Goal: Task Accomplishment & Management: Manage account settings

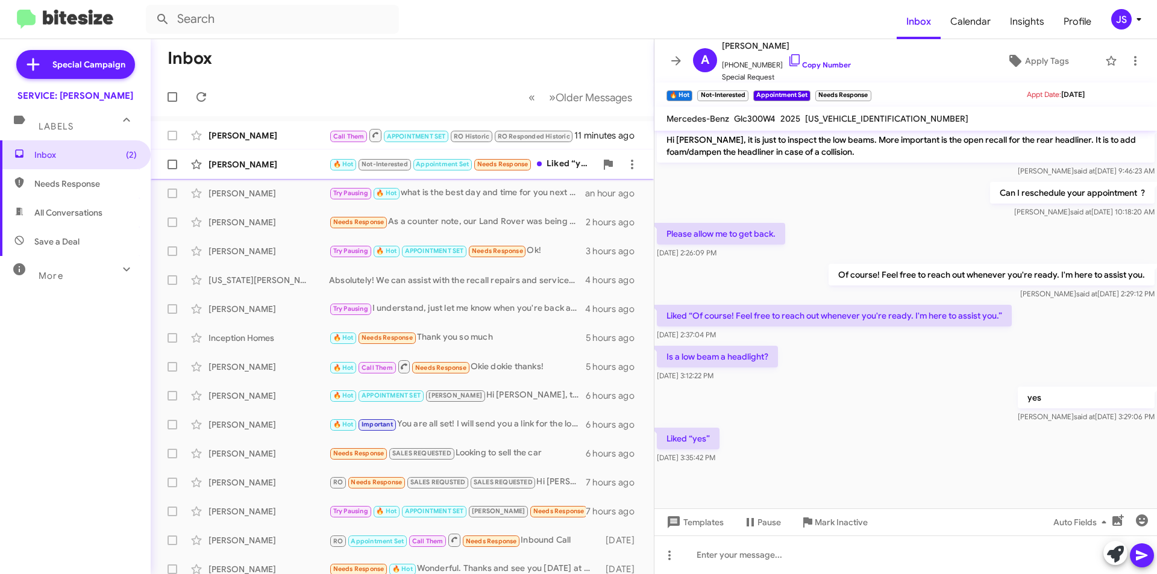
scroll to position [541, 0]
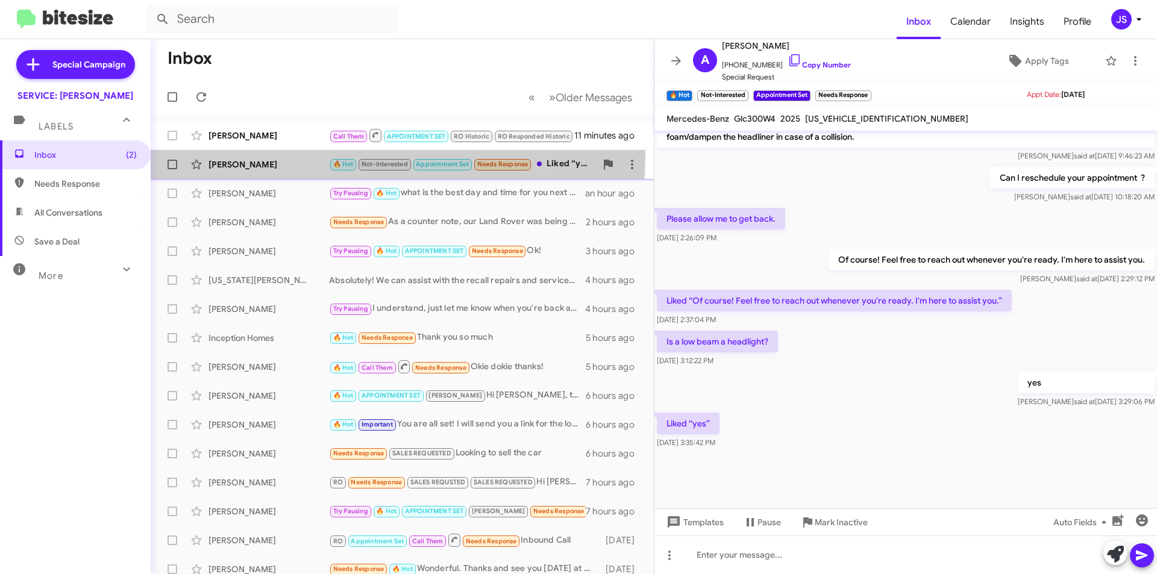
click at [293, 156] on div "Anne Russell 🔥 Hot Not-Interested Appointment Set Needs Response Liked “yes” 30…" at bounding box center [402, 164] width 484 height 24
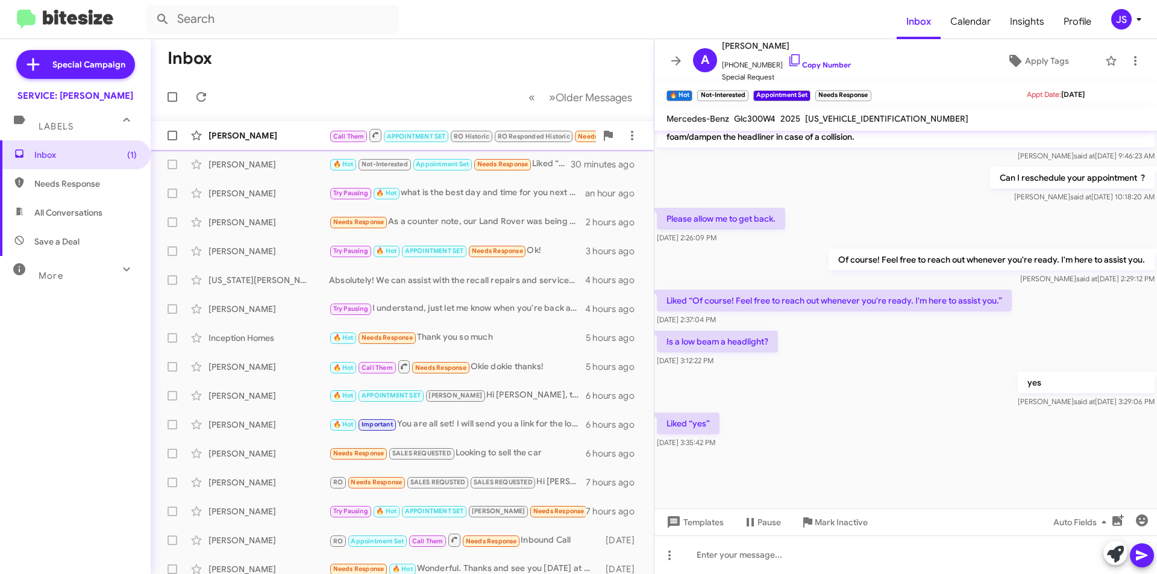
click at [272, 142] on div "Beverlee Sandy Call Them APPOINTMENT SET RO Historic RO Responded Historic Need…" at bounding box center [402, 136] width 484 height 24
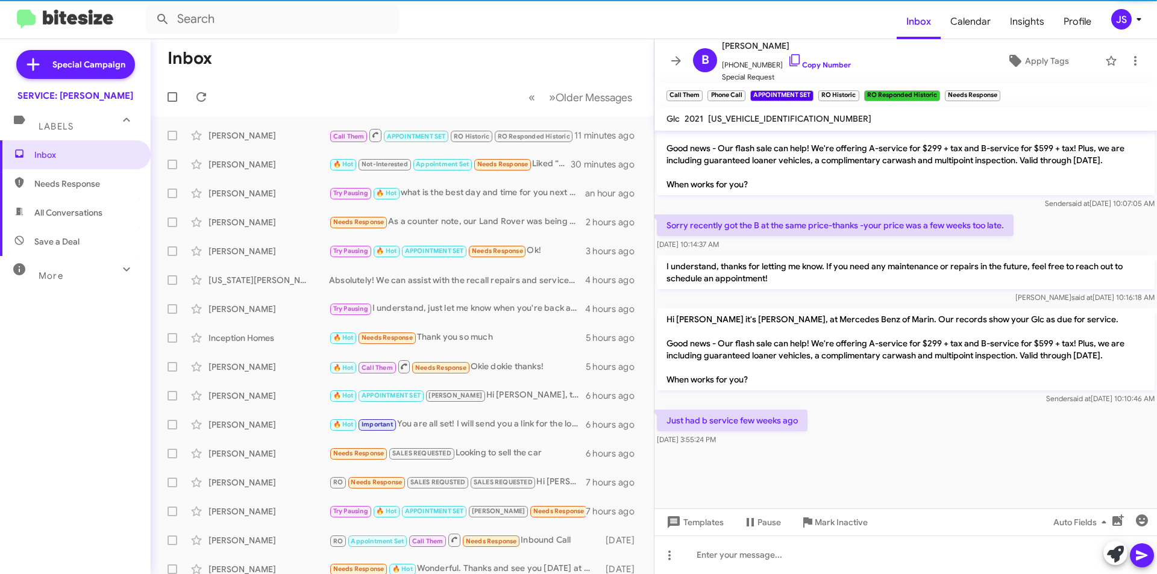
scroll to position [920, 0]
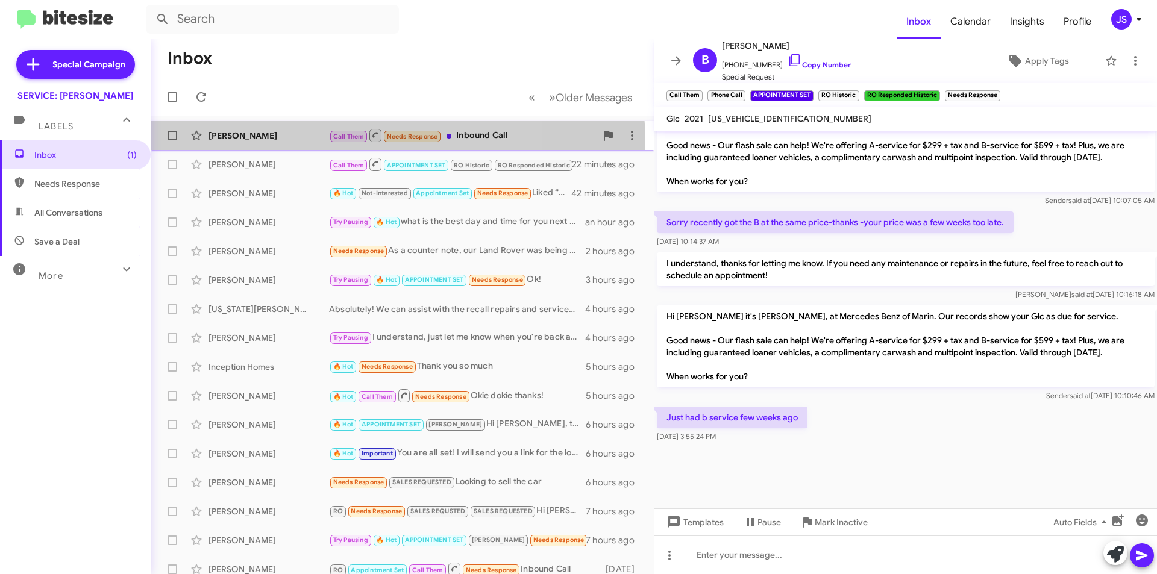
click at [287, 144] on div "Daphne Hooker Call Them Needs Response Inbound Call 12 minutes ago" at bounding box center [402, 136] width 484 height 24
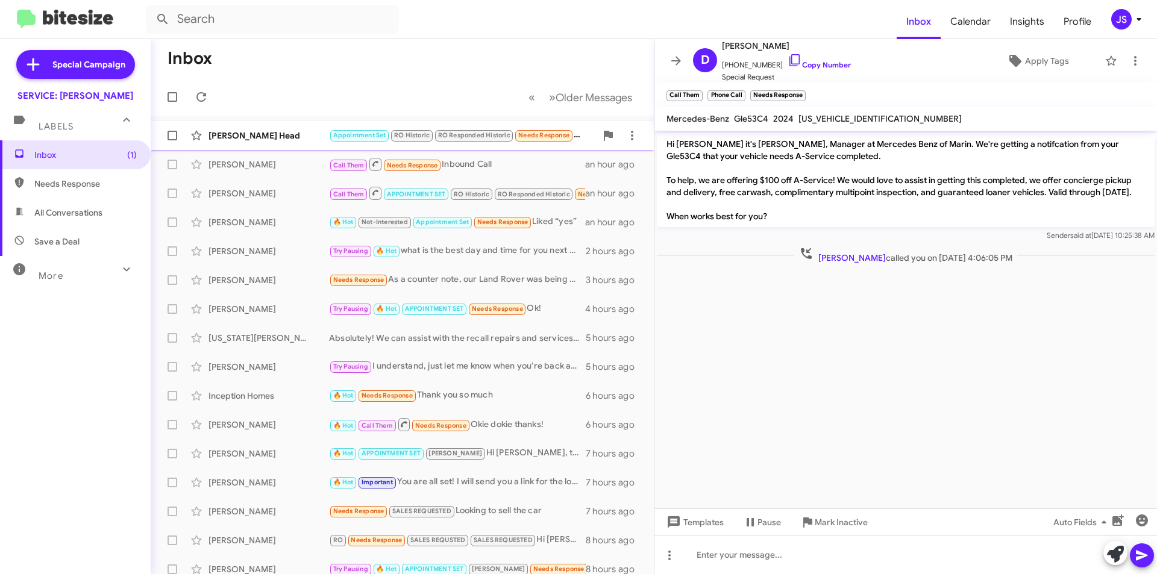
click at [262, 131] on div "[PERSON_NAME] Head" at bounding box center [269, 136] width 121 height 12
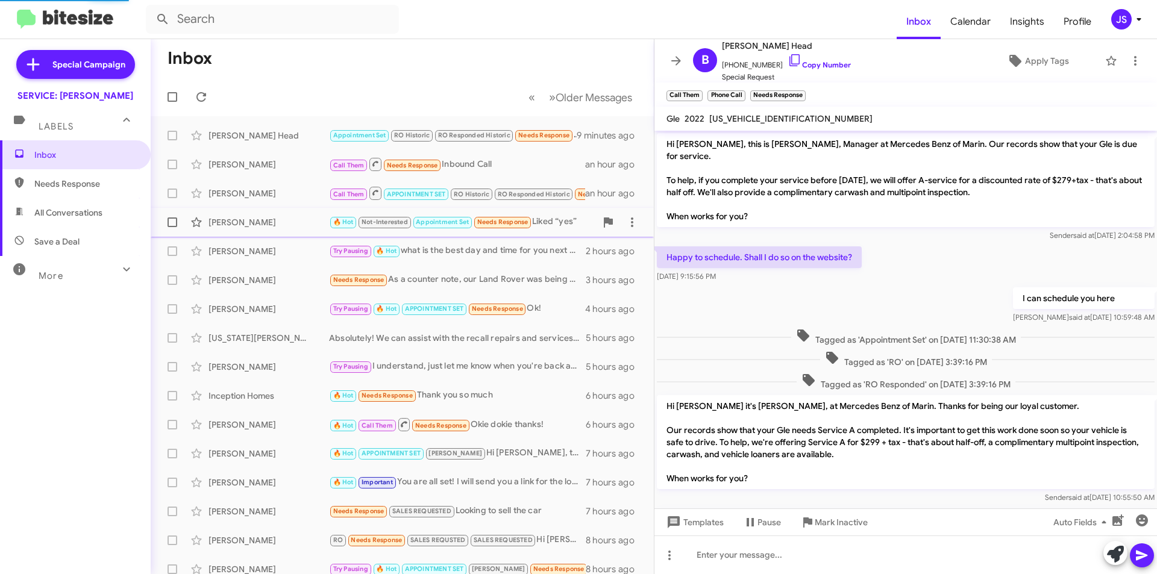
scroll to position [271, 0]
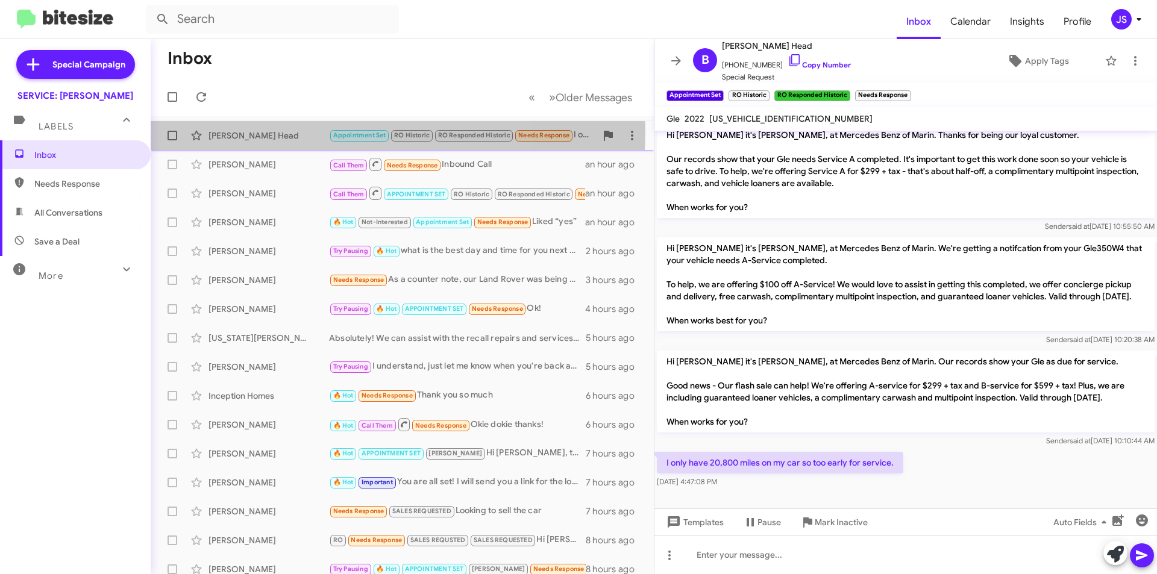
click at [283, 130] on div "[PERSON_NAME] Head" at bounding box center [269, 136] width 121 height 12
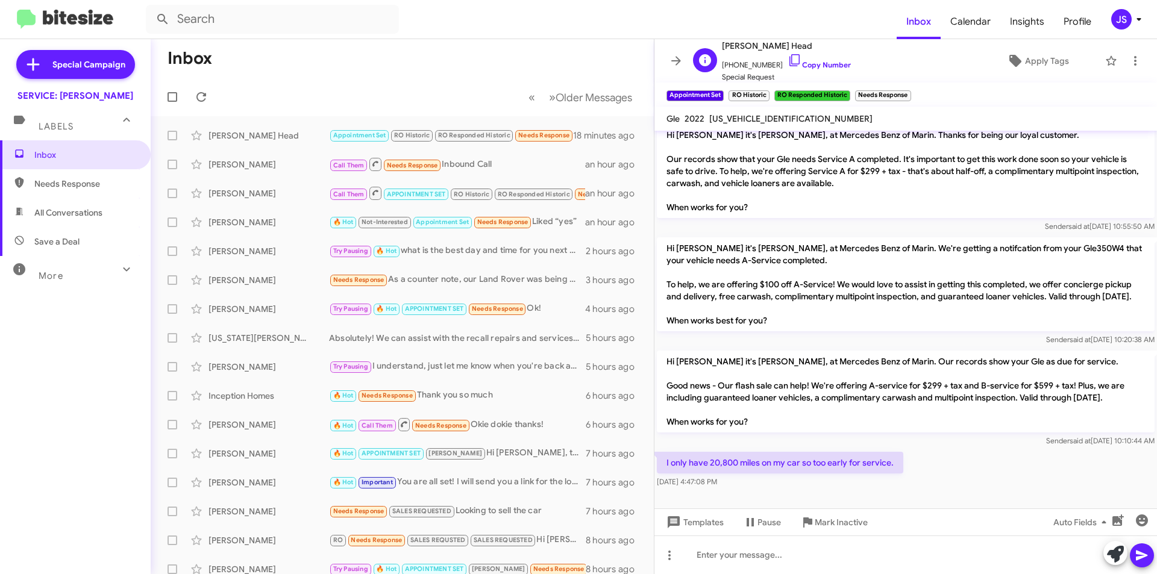
drag, startPoint x: 782, startPoint y: 59, endPoint x: 820, endPoint y: 57, distance: 38.0
click at [788, 59] on icon at bounding box center [795, 60] width 14 height 14
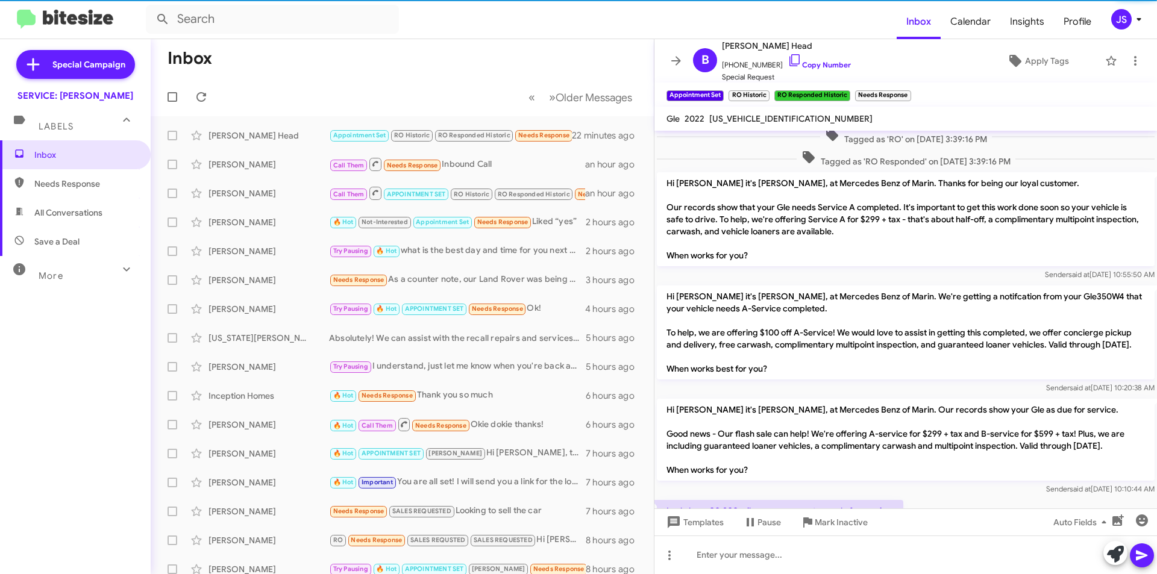
scroll to position [271, 0]
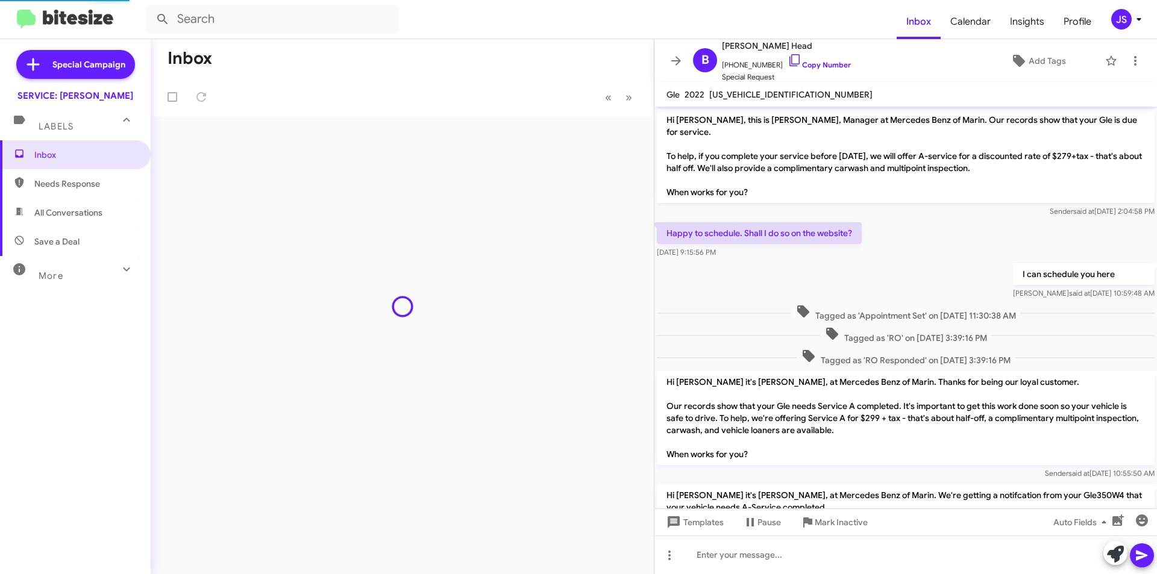
scroll to position [223, 0]
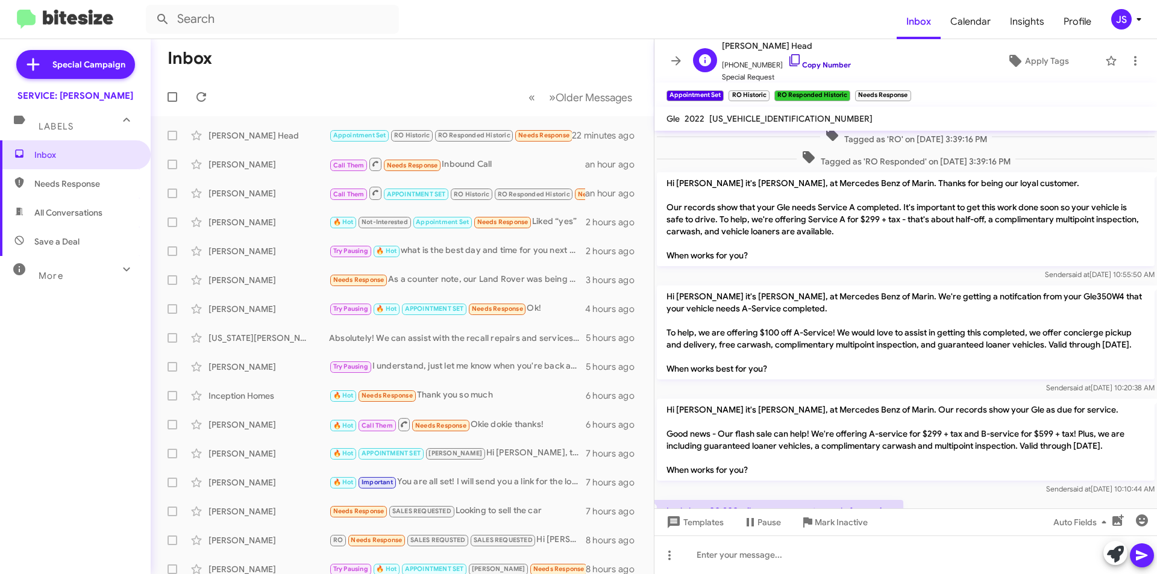
click at [788, 57] on icon at bounding box center [795, 60] width 14 height 14
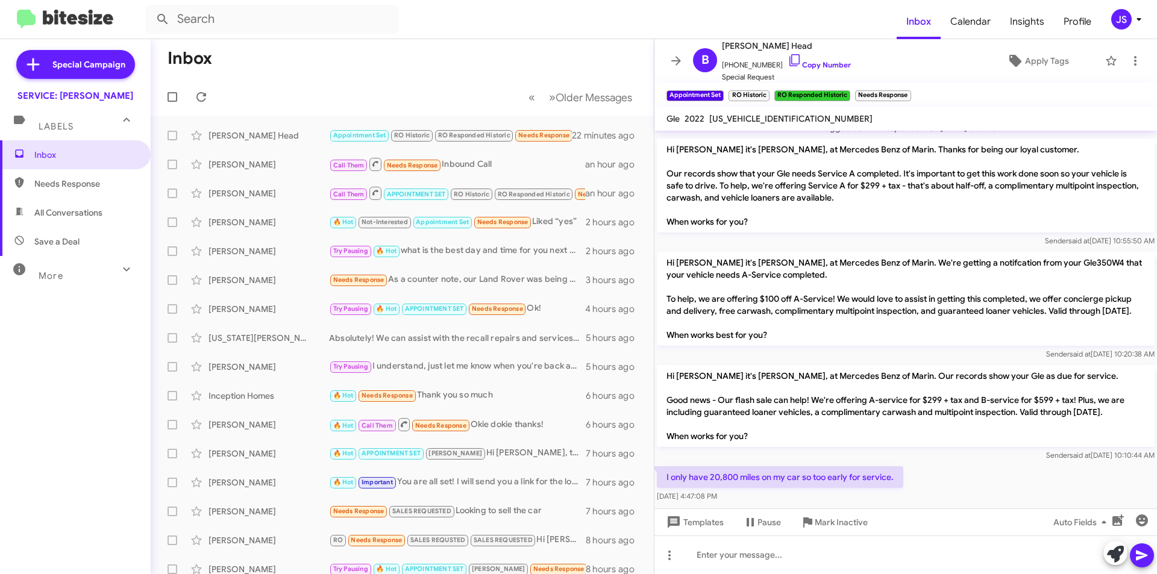
scroll to position [271, 0]
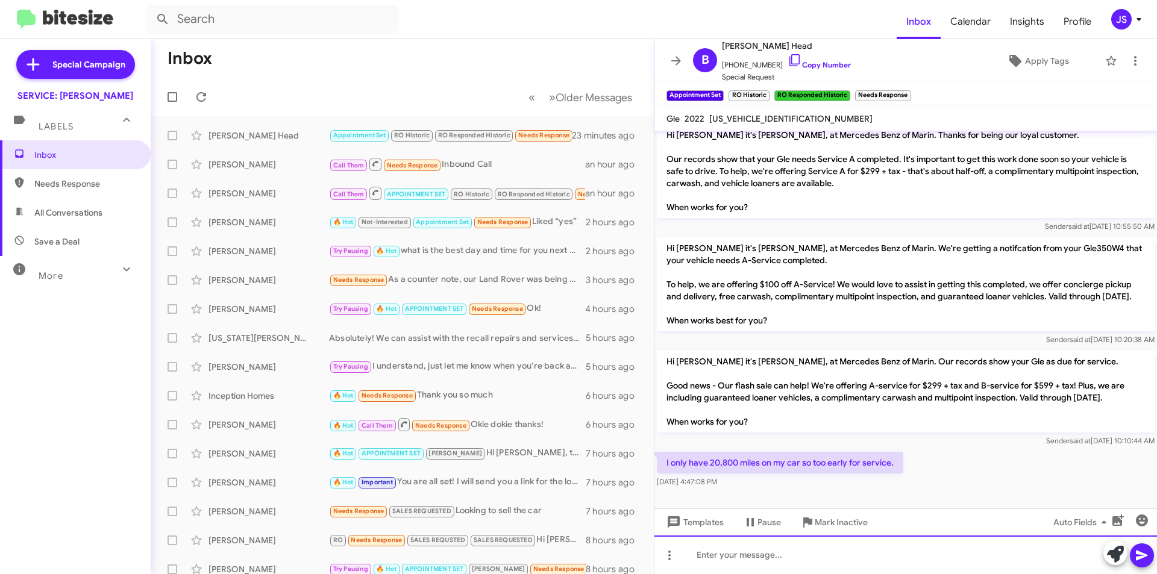
click at [724, 553] on div at bounding box center [906, 555] width 503 height 39
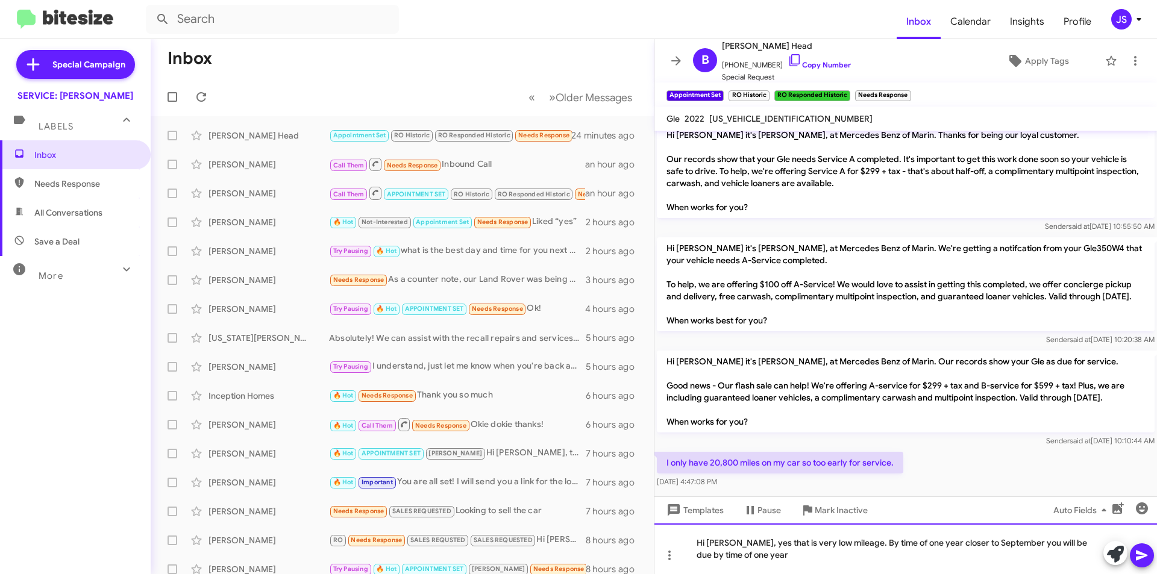
click at [835, 559] on div "Hi [PERSON_NAME], yes that is very low mileage. By time of one year closer to S…" at bounding box center [906, 549] width 503 height 51
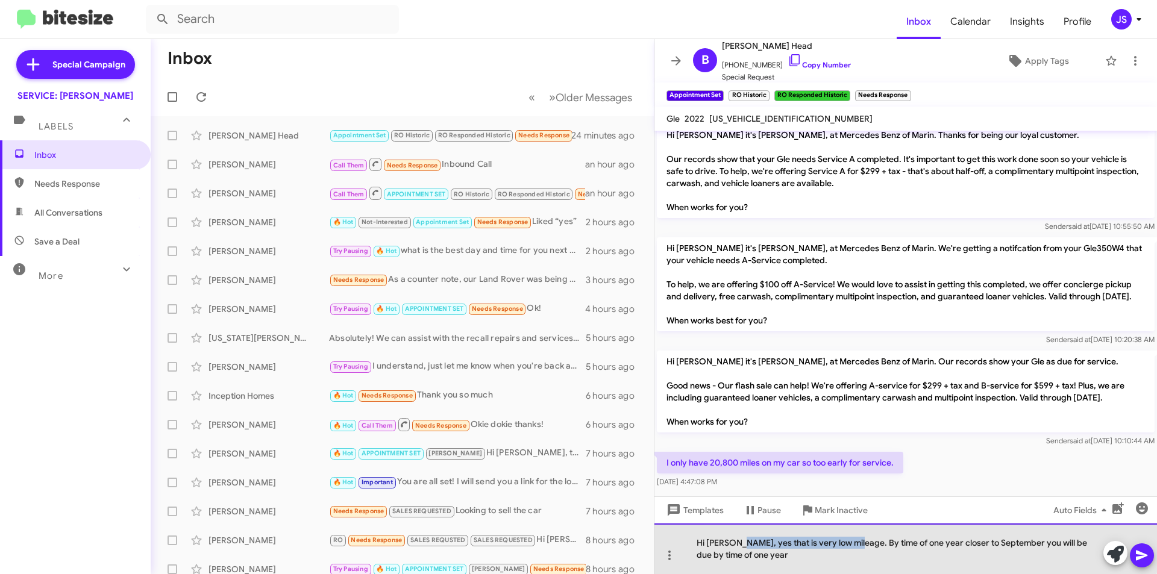
drag, startPoint x: 855, startPoint y: 540, endPoint x: 740, endPoint y: 547, distance: 114.7
click at [740, 547] on div "Hi [PERSON_NAME], yes that is very low mileage. By time of one year closer to S…" at bounding box center [906, 549] width 503 height 51
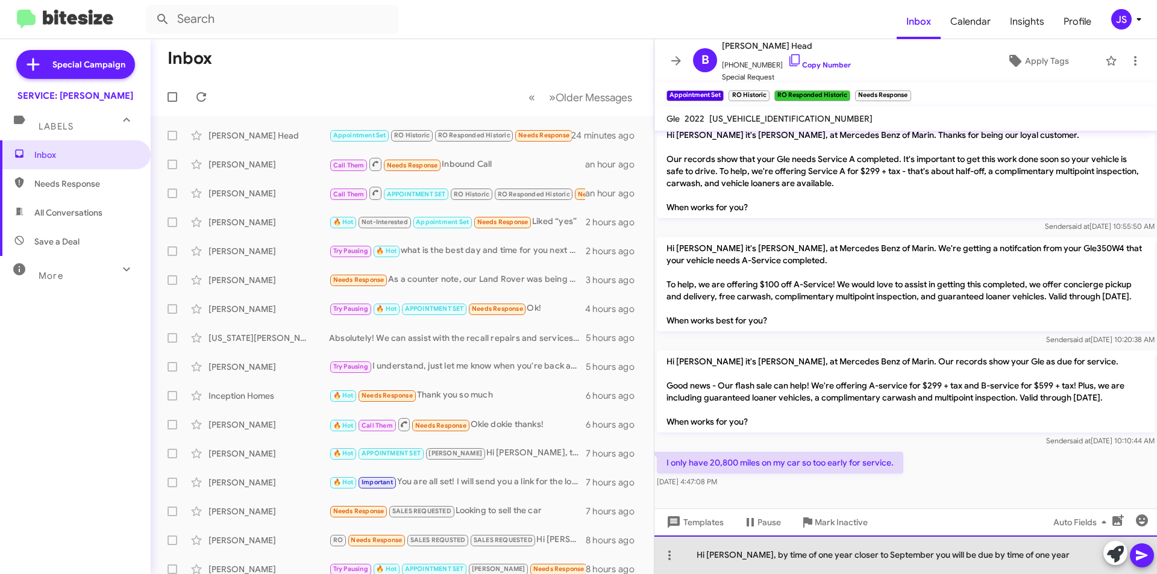
click at [835, 559] on div "Hi [PERSON_NAME], by time of one year closer to September you will be due by ti…" at bounding box center [906, 555] width 503 height 39
click at [818, 556] on div "Hi [PERSON_NAME], by time of one year closer to September you will be due by ti…" at bounding box center [906, 555] width 503 height 39
click at [838, 558] on div "Hi [PERSON_NAME], by time of one year closer to September you will be due by ti…" at bounding box center [906, 555] width 503 height 39
drag, startPoint x: 956, startPoint y: 551, endPoint x: 1053, endPoint y: 558, distance: 97.2
click at [1053, 558] on div "Hi [PERSON_NAME], by time of one year closer to September you will be due by ti…" at bounding box center [906, 555] width 503 height 39
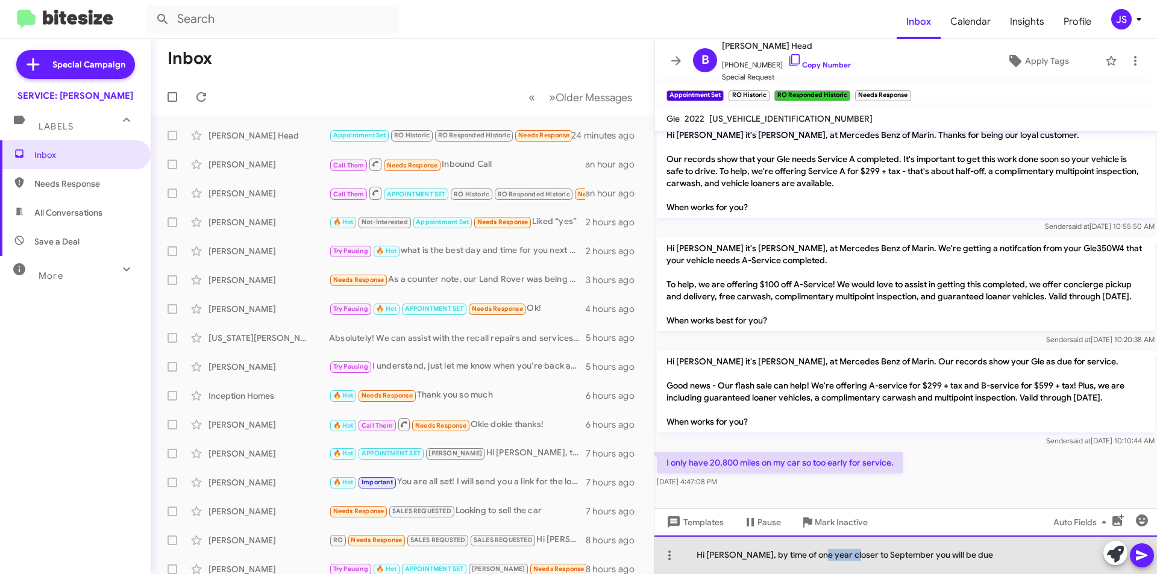
drag, startPoint x: 815, startPoint y: 554, endPoint x: 849, endPoint y: 556, distance: 34.4
click at [849, 556] on div "Hi [PERSON_NAME], by time of one year closer to September you will be due" at bounding box center [906, 555] width 503 height 39
click at [956, 565] on div "Hi [PERSON_NAME], by time of one year in September you will be due" at bounding box center [906, 555] width 503 height 39
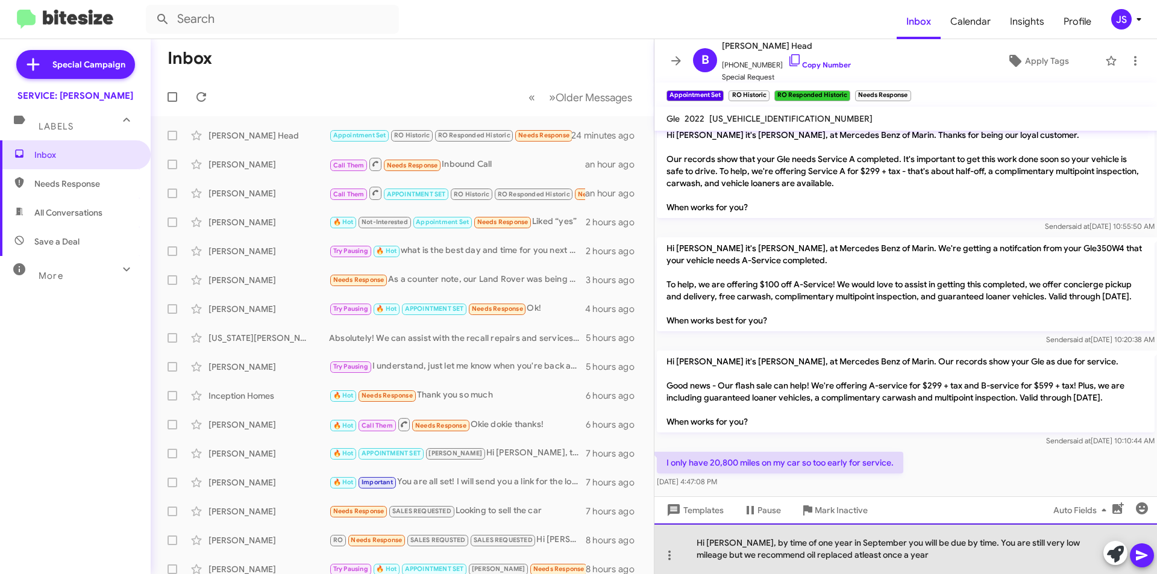
click at [812, 556] on div "Hi [PERSON_NAME], by time of one year in September you will be due by time. You…" at bounding box center [906, 549] width 503 height 51
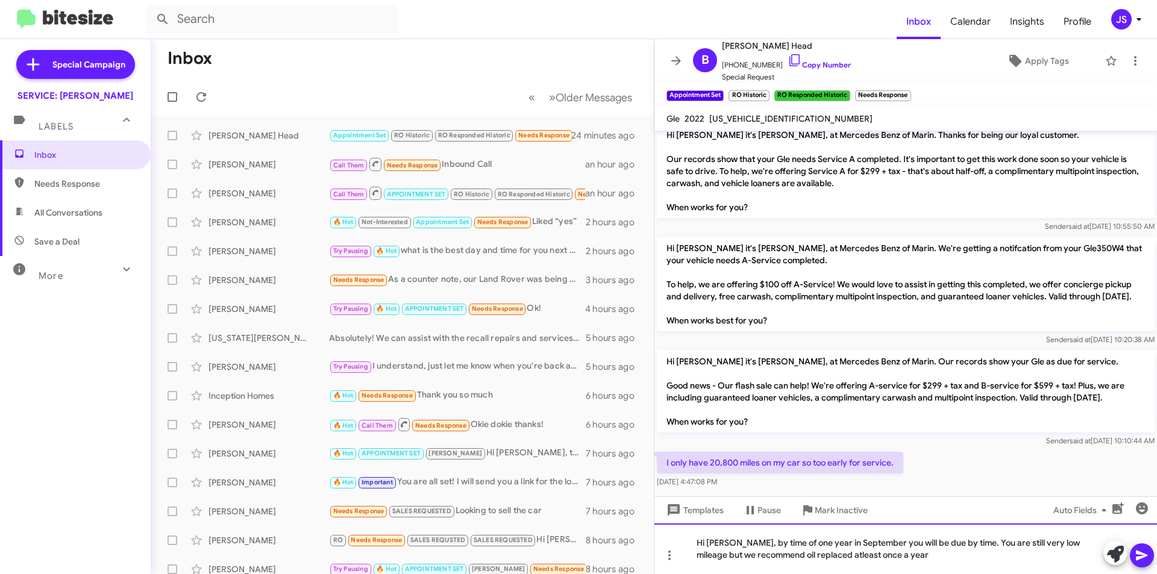
click at [815, 556] on div "Hi [PERSON_NAME], by time of one year in September you will be due by time. You…" at bounding box center [906, 549] width 503 height 51
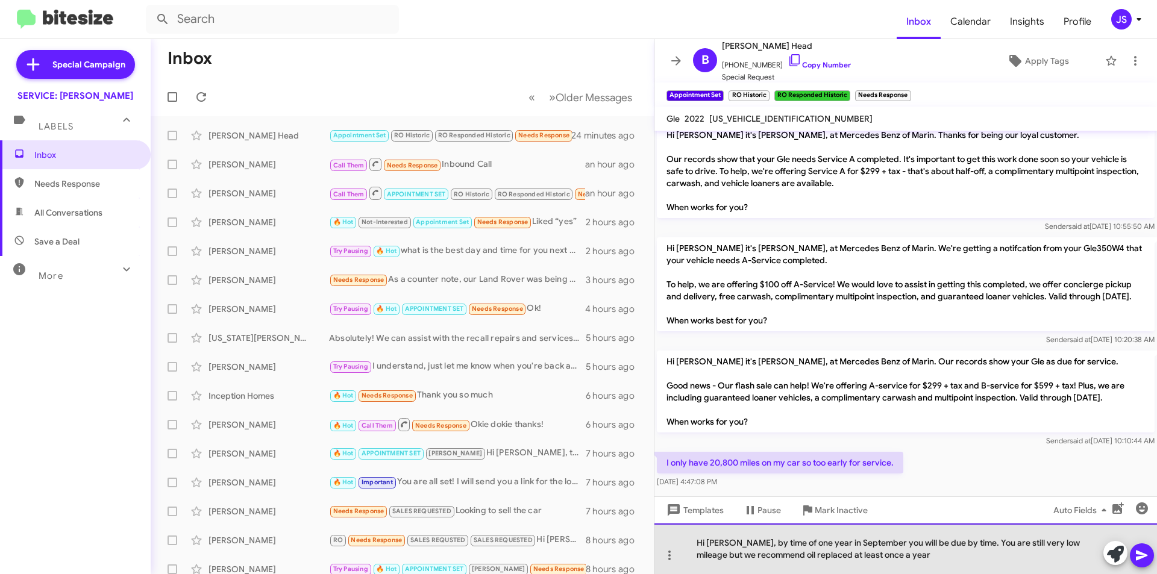
click at [886, 556] on div "Hi [PERSON_NAME], by time of one year in September you will be due by time. You…" at bounding box center [906, 549] width 503 height 51
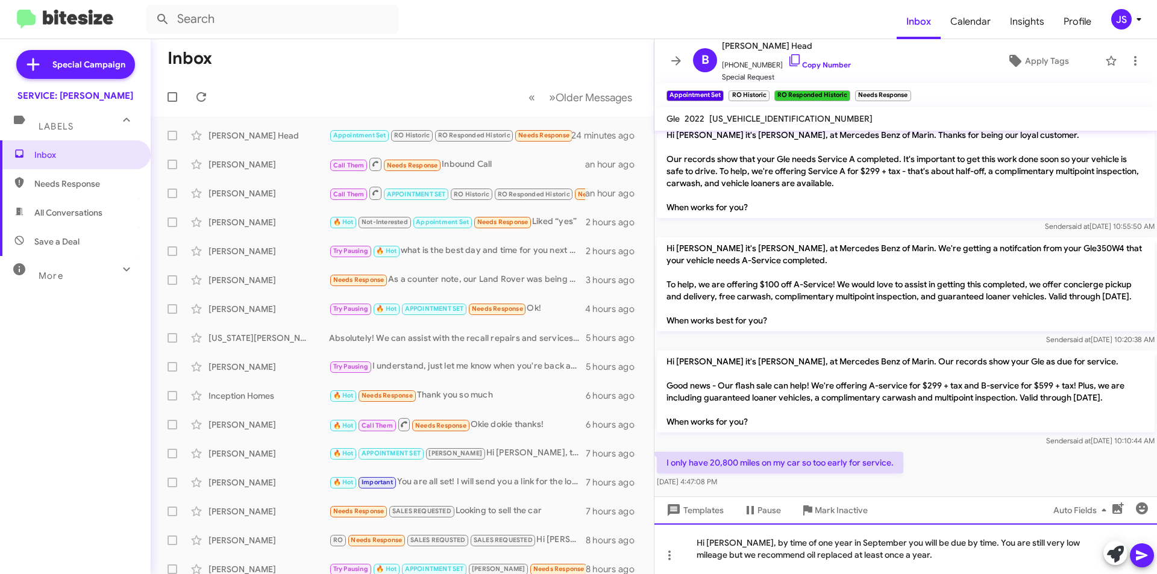
click at [1073, 551] on div "Hi [PERSON_NAME], by time of one year in September you will be due by time. You…" at bounding box center [906, 549] width 503 height 51
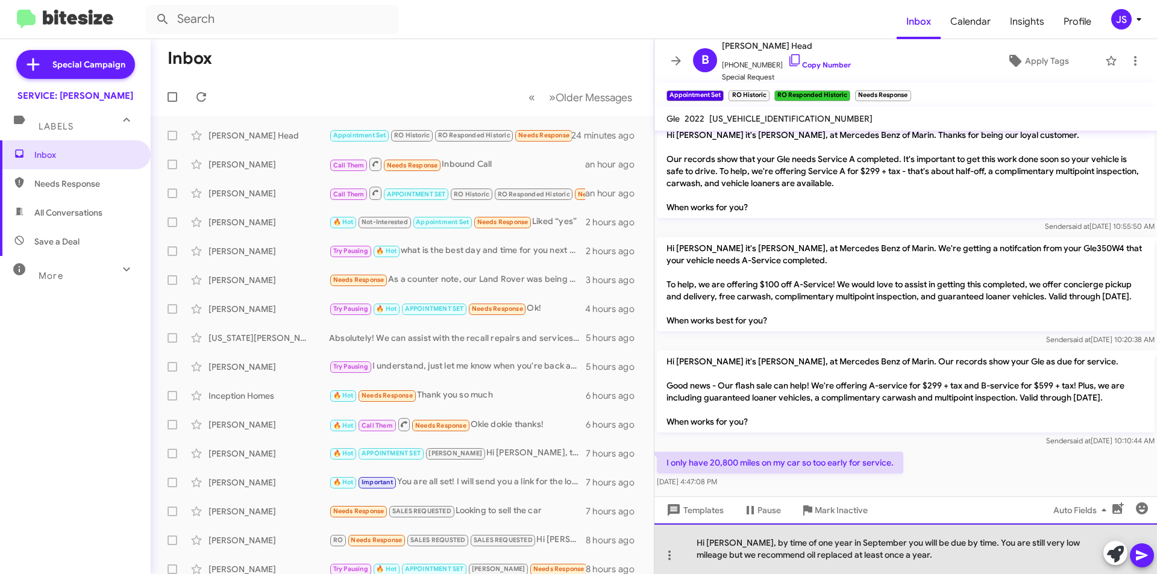
click at [1072, 545] on div "Hi [PERSON_NAME], by time of one year in September you will be due by time. You…" at bounding box center [906, 549] width 503 height 51
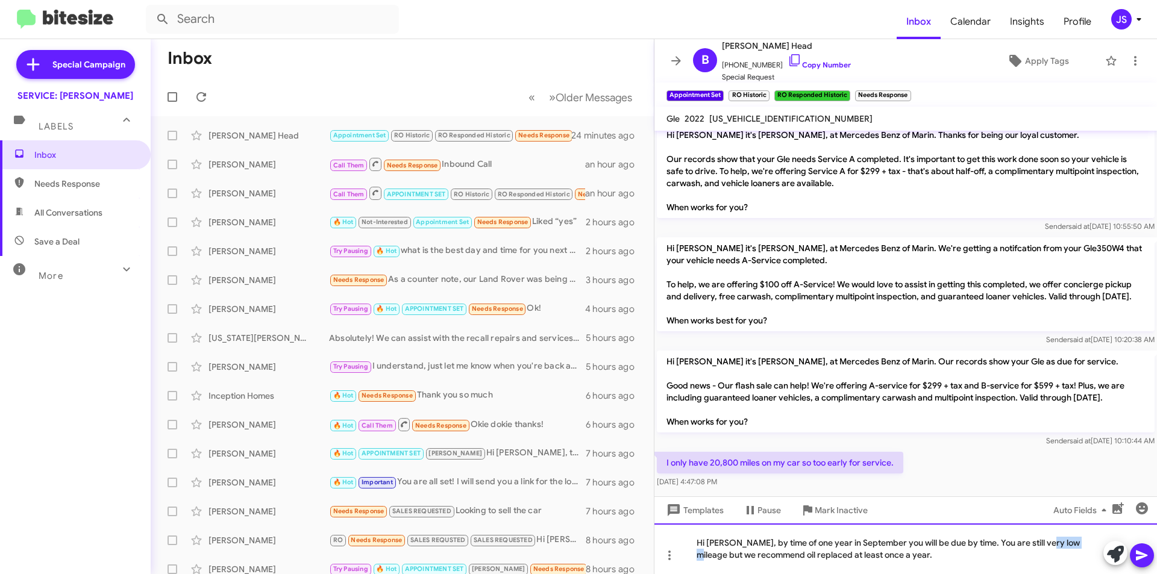
click at [1072, 544] on div "Hi [PERSON_NAME], by time of one year in September you will be due by time. You…" at bounding box center [906, 549] width 503 height 51
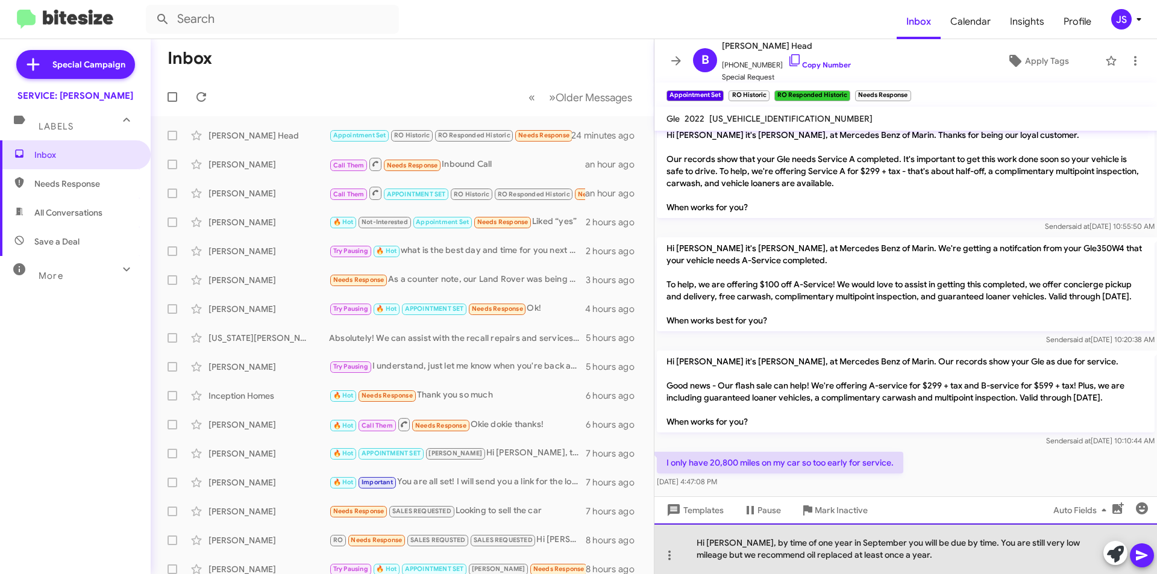
click at [1074, 544] on div "Hi [PERSON_NAME], by time of one year in September you will be due by time. You…" at bounding box center [906, 549] width 503 height 51
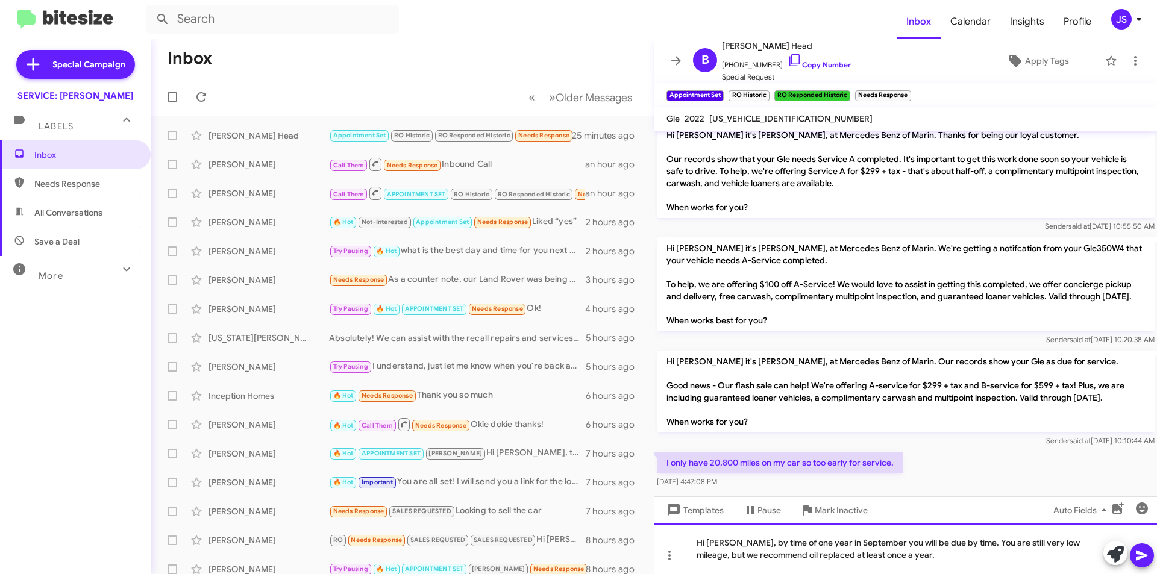
click at [1031, 562] on div "Hi [PERSON_NAME], by time of one year in September you will be due by time. You…" at bounding box center [906, 549] width 503 height 51
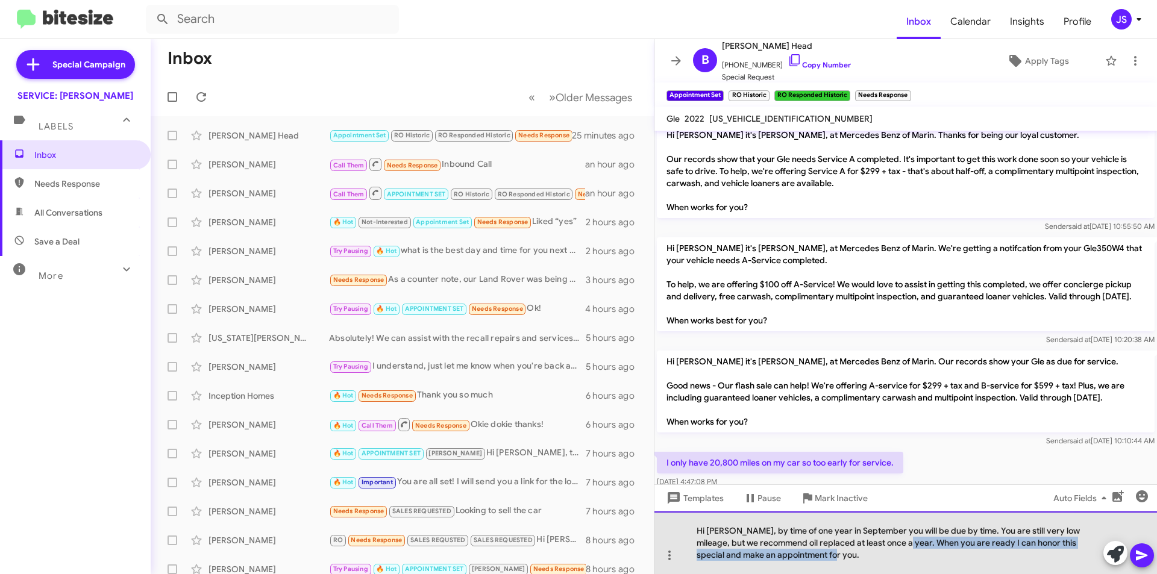
drag, startPoint x: 887, startPoint y: 545, endPoint x: 894, endPoint y: 558, distance: 15.1
click at [894, 558] on div "Hi [PERSON_NAME], by time of one year in September you will be due by time. You…" at bounding box center [906, 543] width 503 height 63
drag, startPoint x: 887, startPoint y: 543, endPoint x: 890, endPoint y: 557, distance: 14.3
click at [890, 557] on div "Hi [PERSON_NAME], by time of one year in September you will be due by time. You…" at bounding box center [906, 543] width 503 height 63
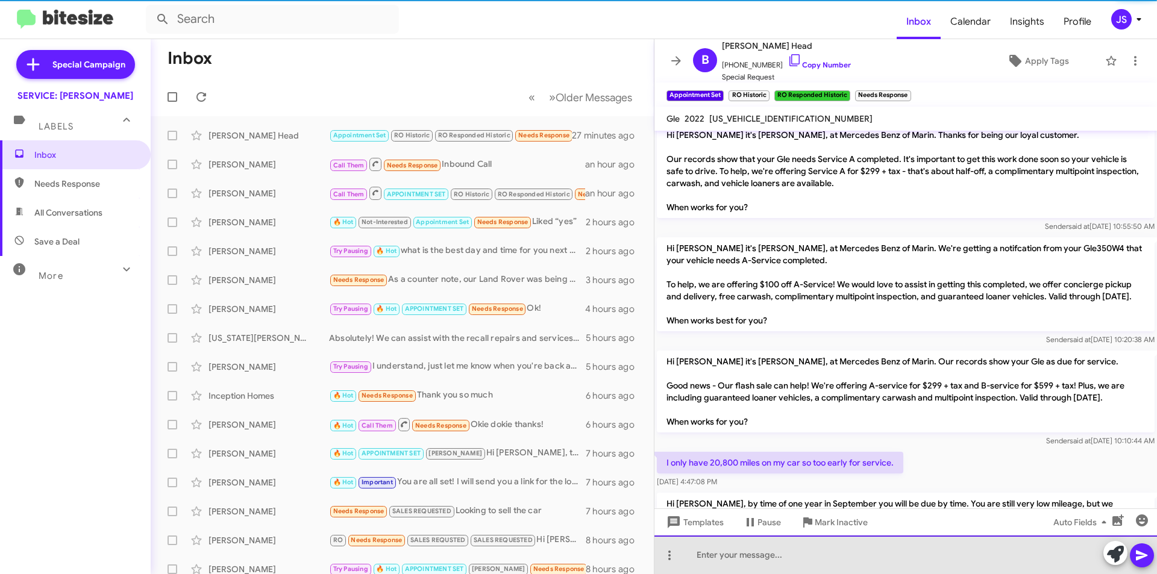
scroll to position [0, 0]
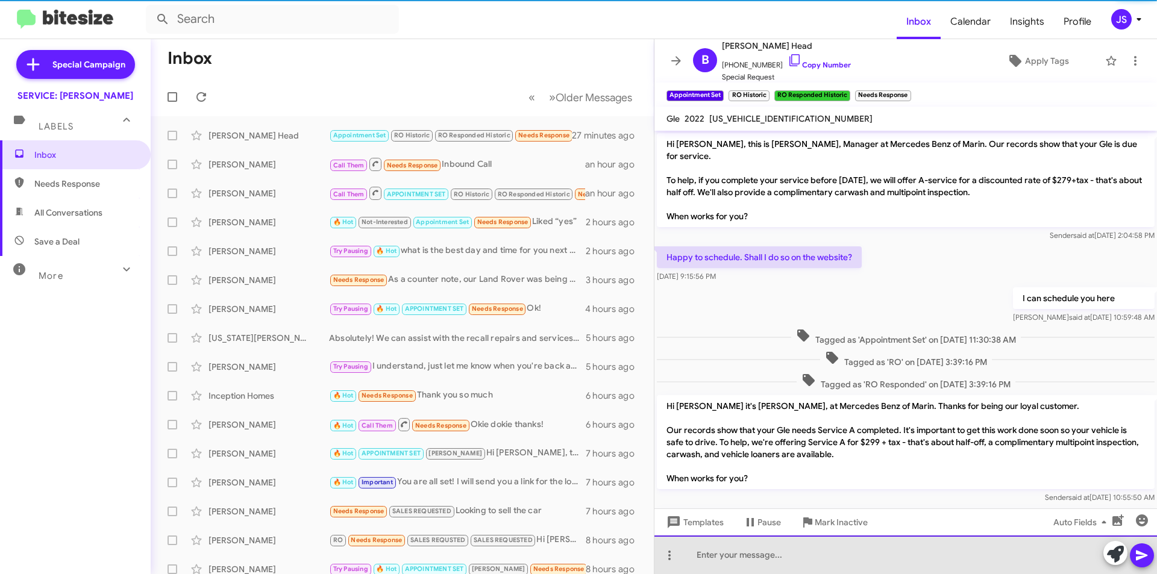
click at [770, 566] on div at bounding box center [906, 555] width 503 height 39
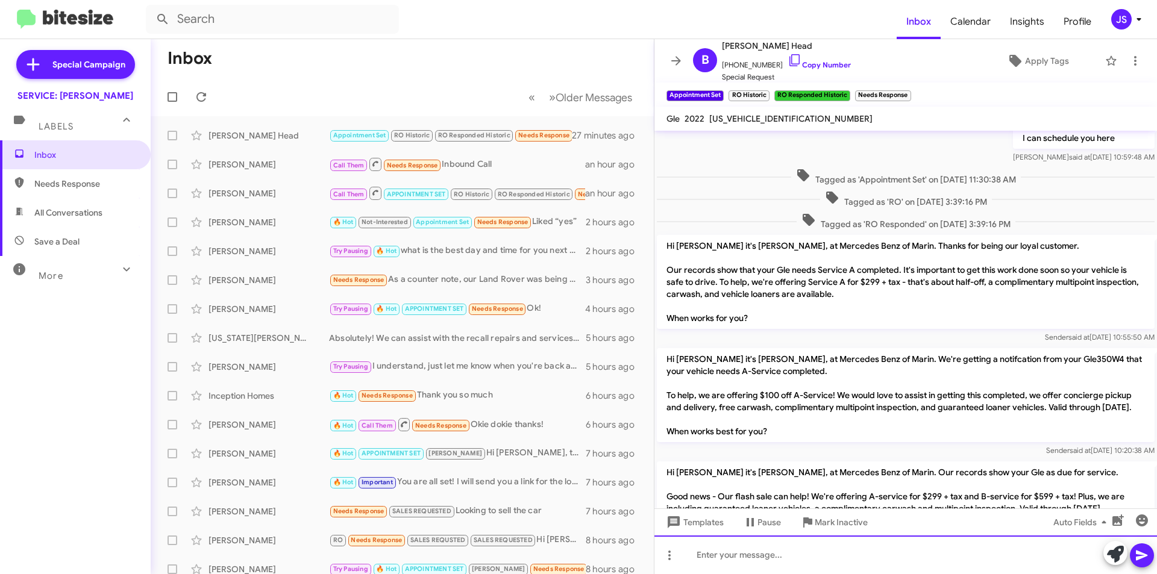
scroll to position [339, 0]
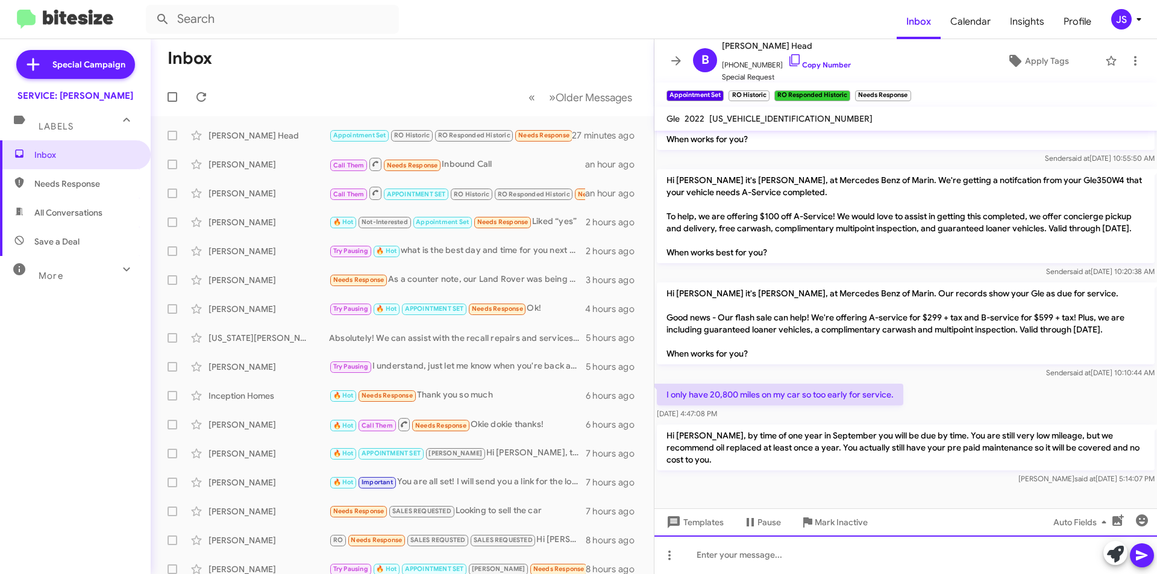
click at [879, 573] on div at bounding box center [906, 555] width 503 height 39
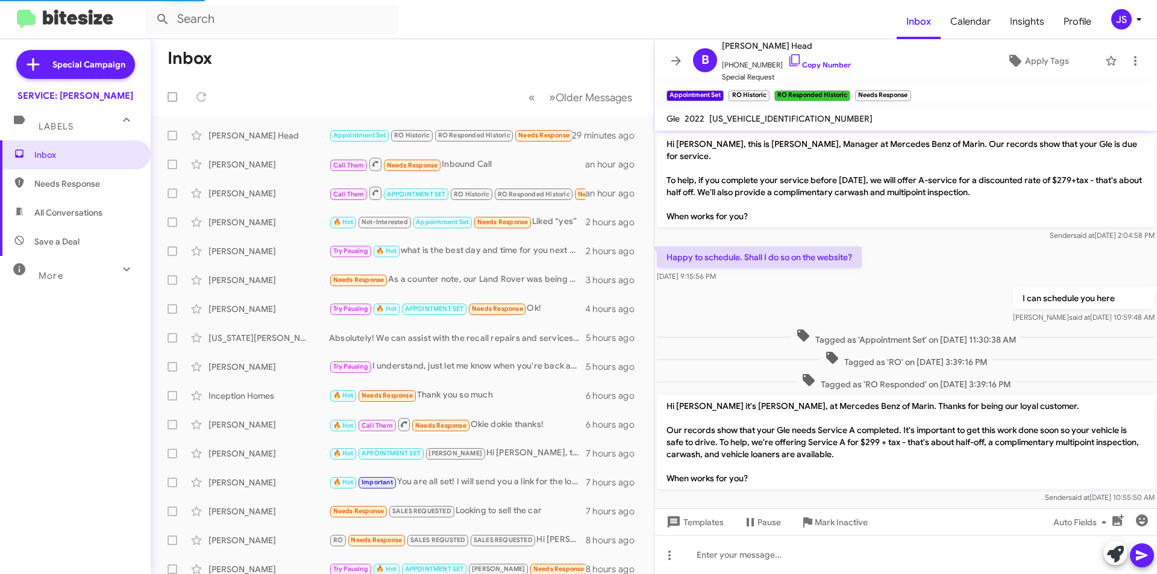
scroll to position [427, 0]
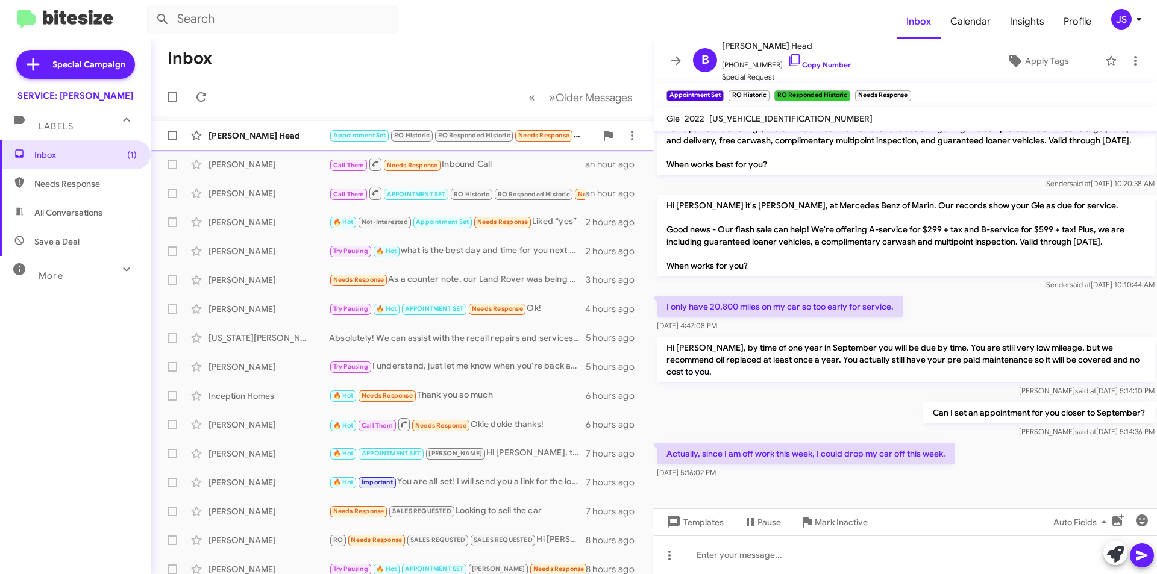
click at [319, 134] on div "[PERSON_NAME] Head" at bounding box center [269, 136] width 121 height 12
click at [958, 555] on div at bounding box center [906, 555] width 503 height 39
drag, startPoint x: 785, startPoint y: 63, endPoint x: 1141, endPoint y: 74, distance: 355.8
click at [788, 63] on icon at bounding box center [795, 60] width 14 height 14
click at [808, 566] on div "Th" at bounding box center [906, 555] width 503 height 39
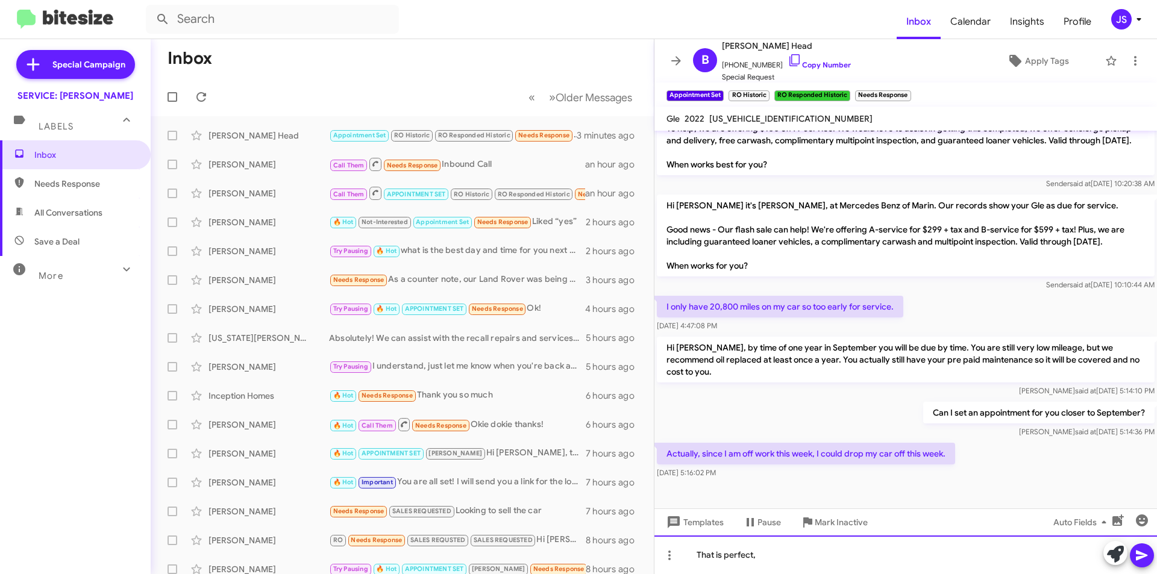
click at [788, 553] on div "That is perfect," at bounding box center [906, 555] width 503 height 39
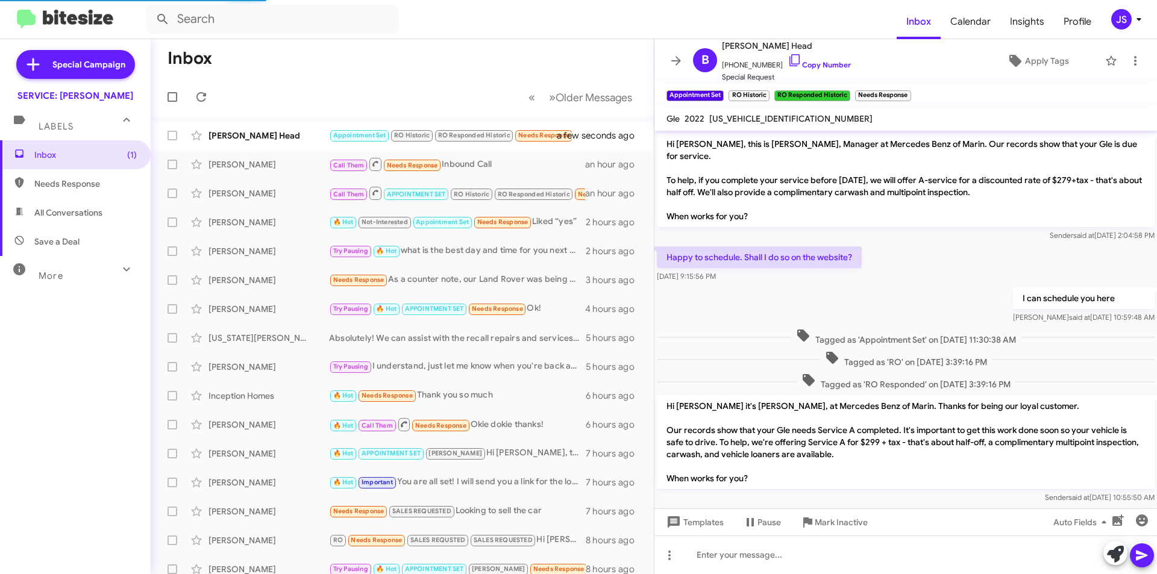
scroll to position [515, 0]
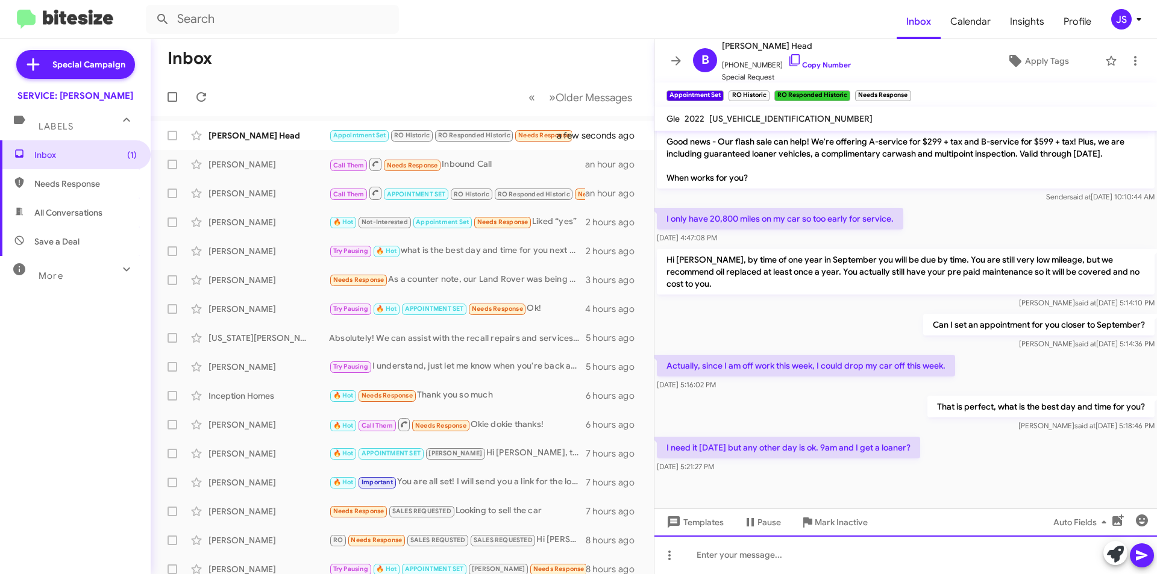
click at [883, 564] on div at bounding box center [906, 555] width 503 height 39
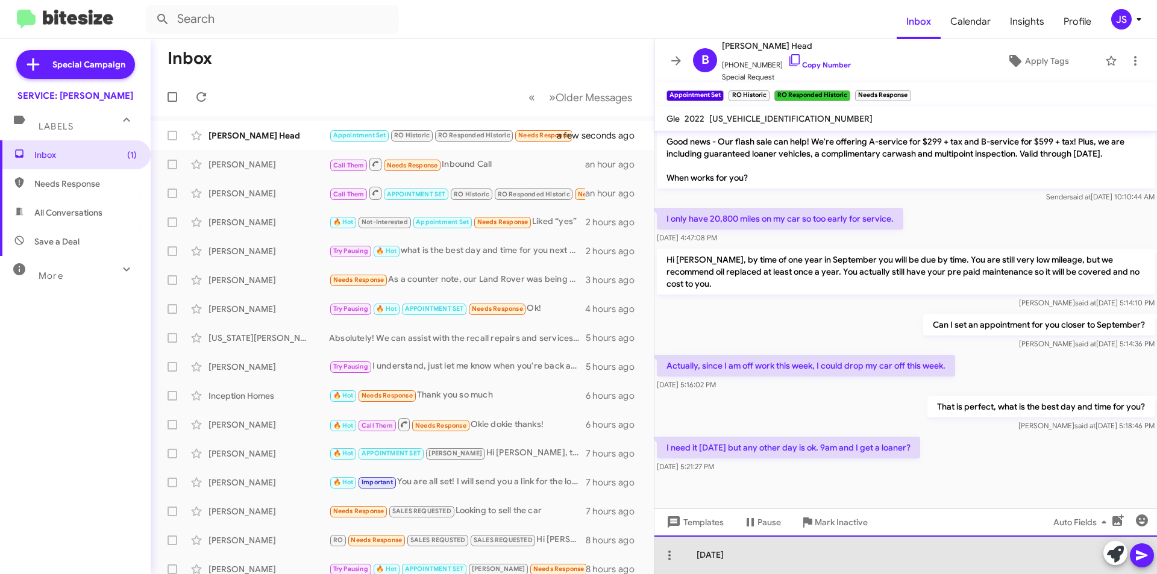
click at [749, 559] on div "[DATE]" at bounding box center [906, 555] width 503 height 39
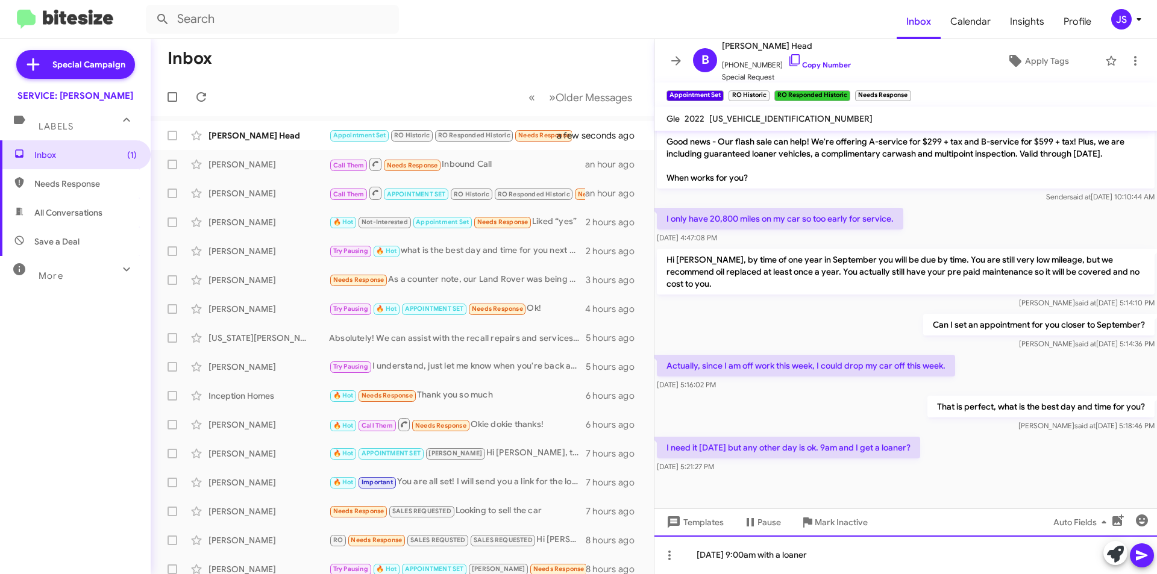
click at [696, 558] on div "[DATE] 9:00am with a loaner" at bounding box center [906, 555] width 503 height 39
click at [925, 555] on div "Thank you, you are all set for this upcoming [DATE] 9:00am with a loaner" at bounding box center [906, 555] width 503 height 39
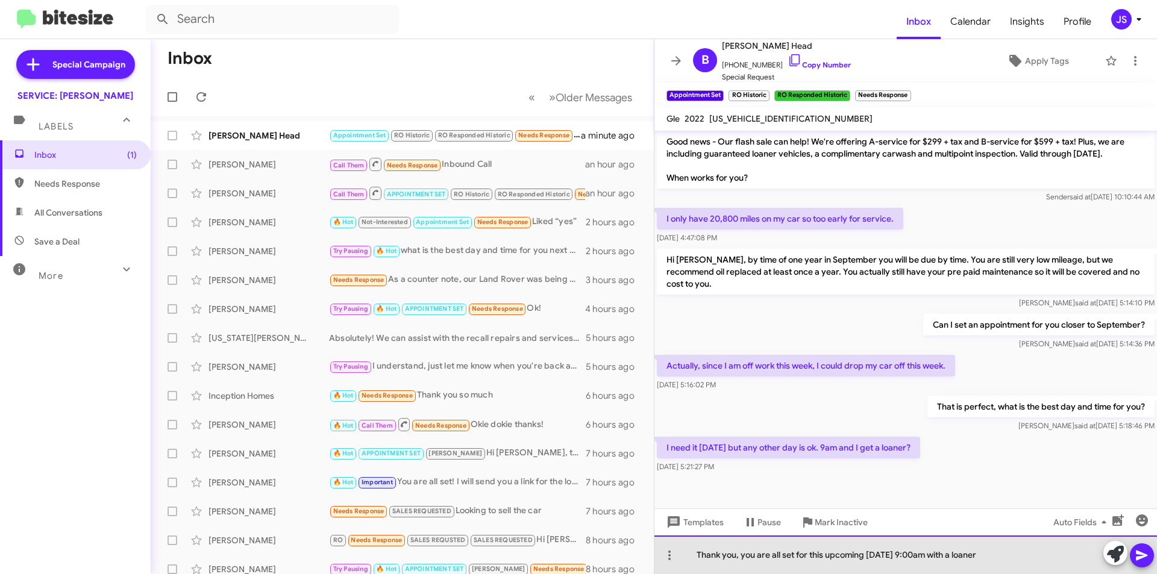
click at [1029, 556] on div "Thank you, you are all set for this upcoming [DATE] 9:00am with a loaner" at bounding box center [906, 555] width 503 height 39
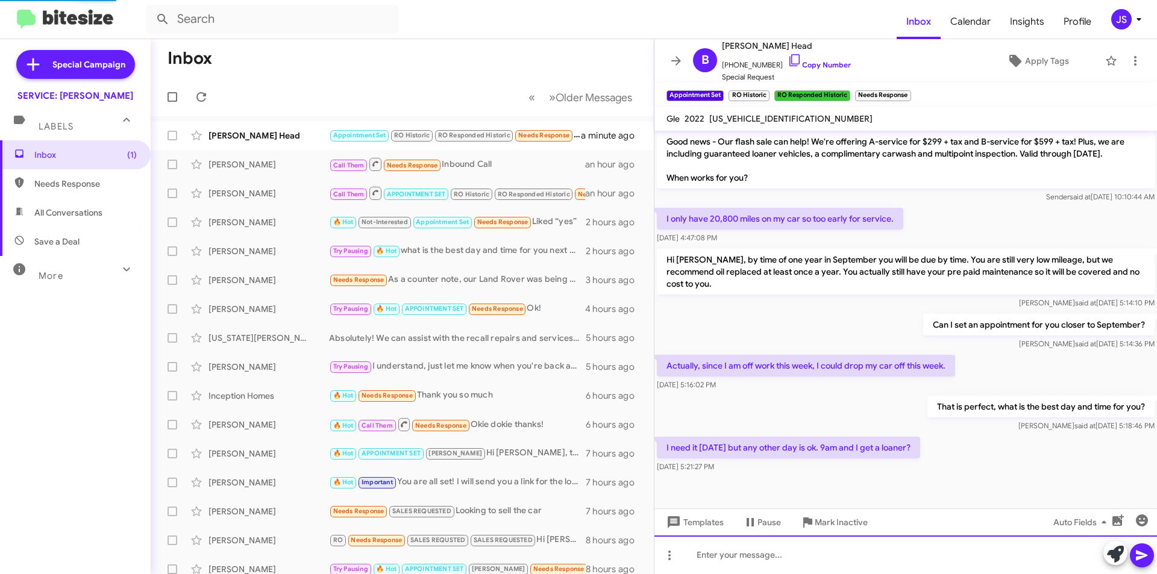
scroll to position [0, 0]
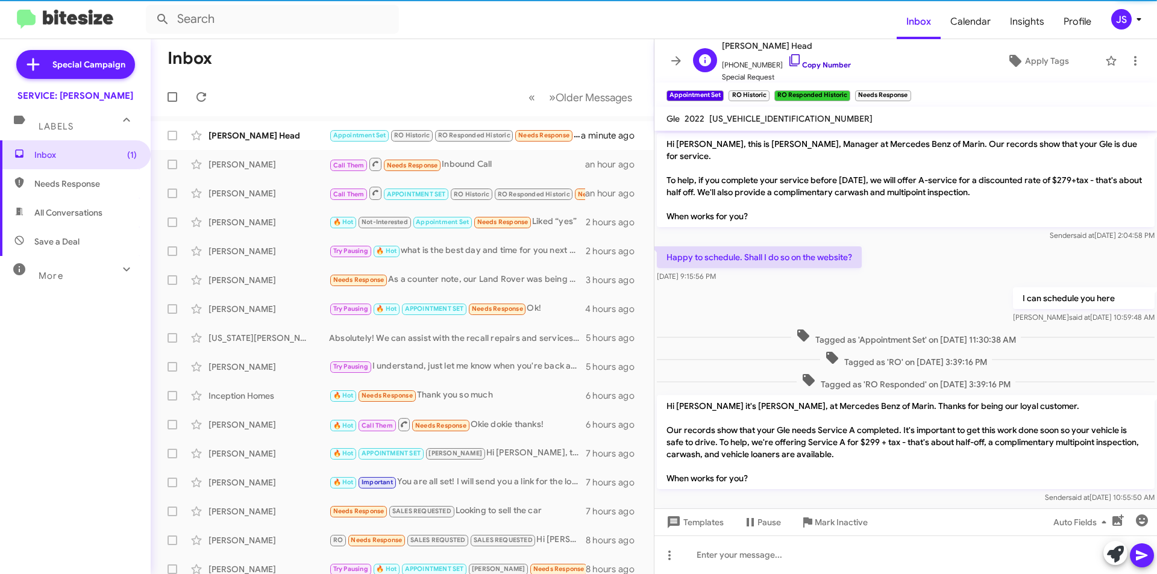
click at [790, 59] on icon at bounding box center [795, 60] width 10 height 12
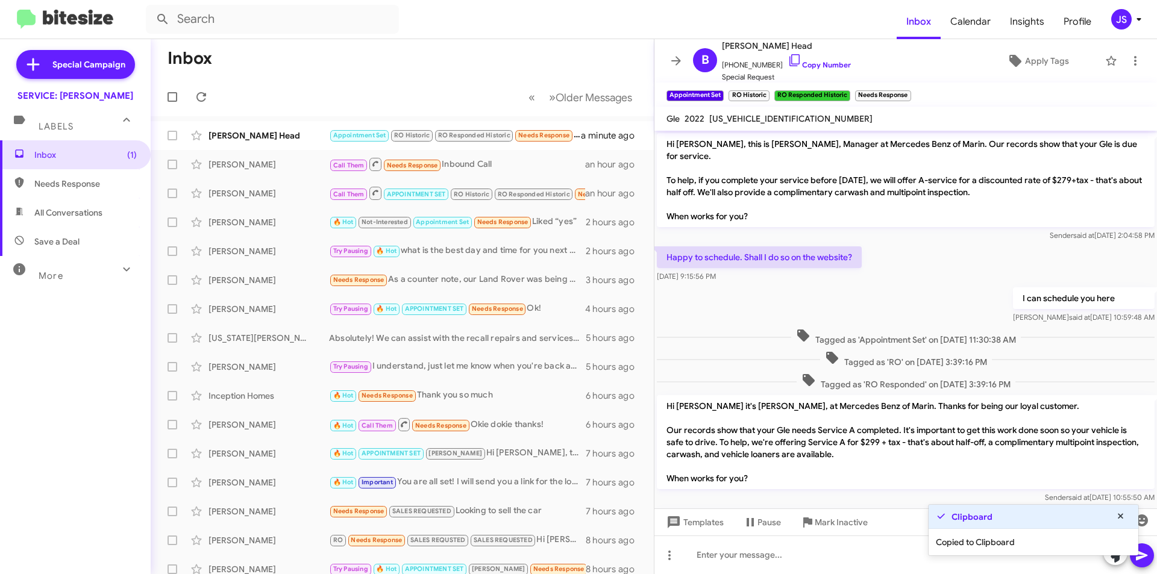
drag, startPoint x: 289, startPoint y: 139, endPoint x: 571, endPoint y: 116, distance: 283.0
click at [289, 139] on div "[PERSON_NAME] Head" at bounding box center [269, 136] width 121 height 12
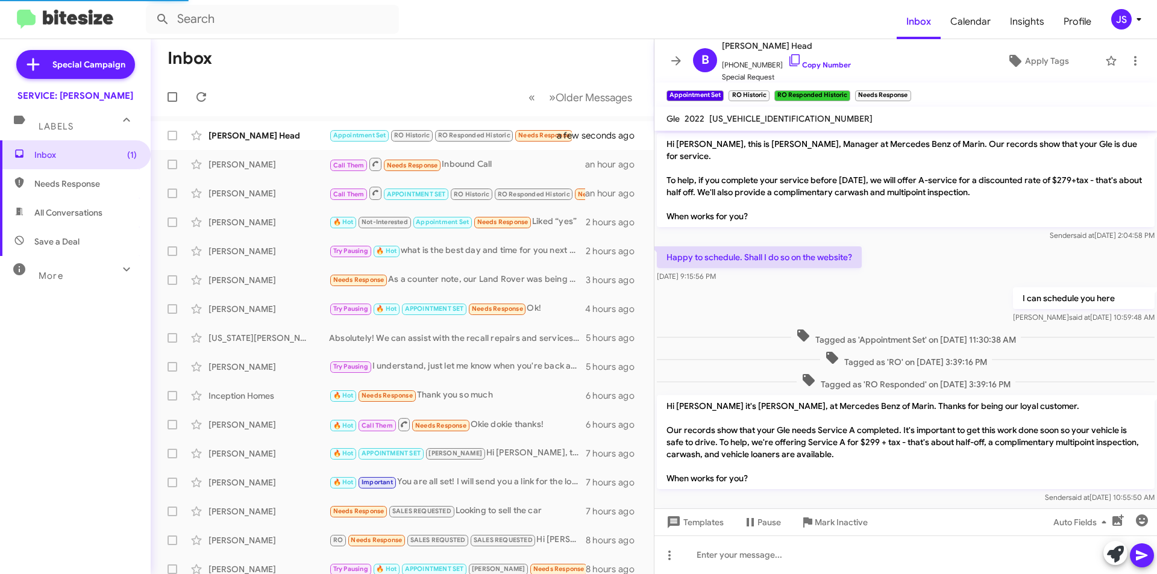
scroll to position [603, 0]
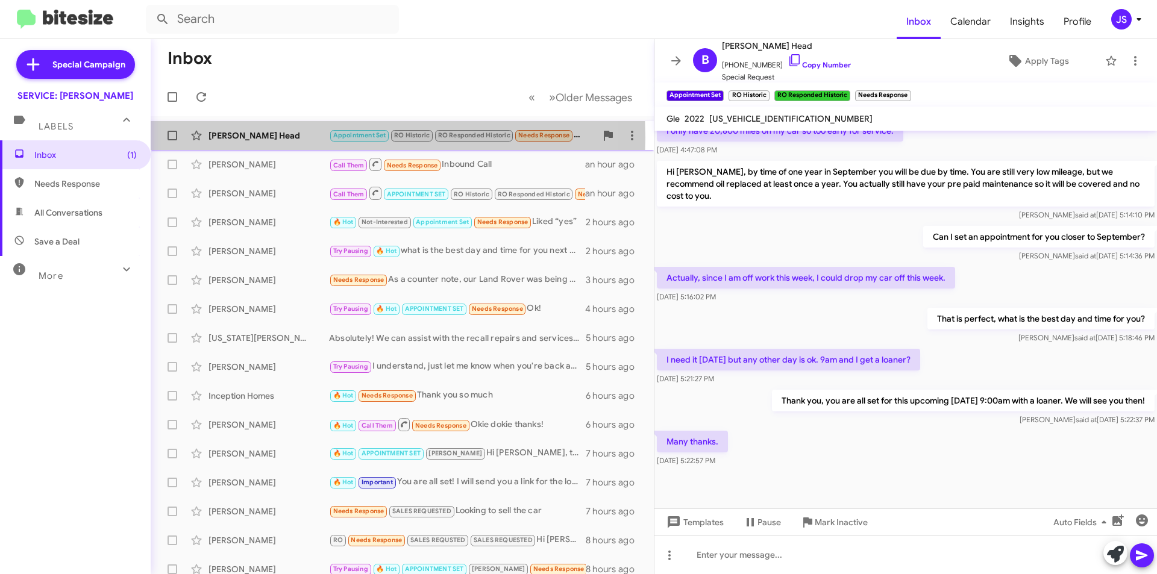
click at [249, 137] on div "[PERSON_NAME] Head" at bounding box center [269, 136] width 121 height 12
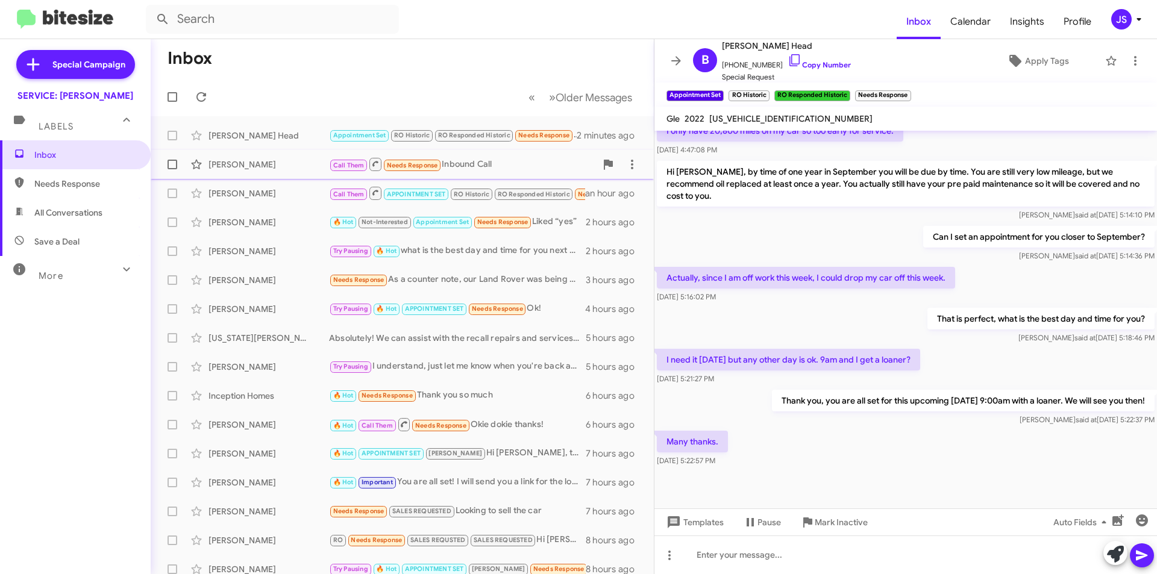
click at [257, 165] on div "[PERSON_NAME]" at bounding box center [269, 165] width 121 height 12
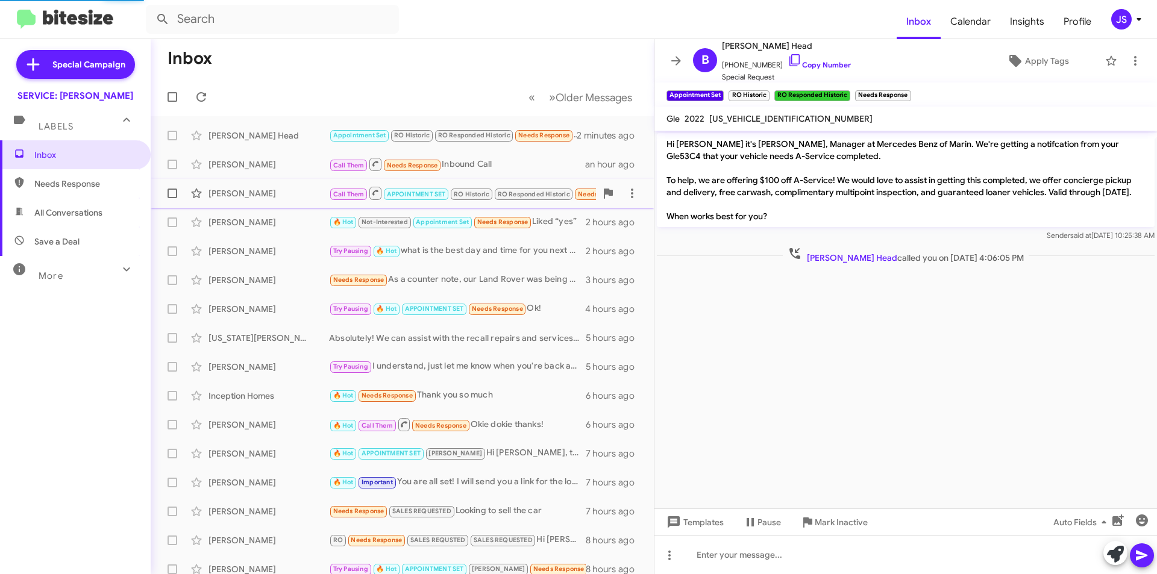
click at [269, 192] on div "[PERSON_NAME]" at bounding box center [269, 193] width 121 height 12
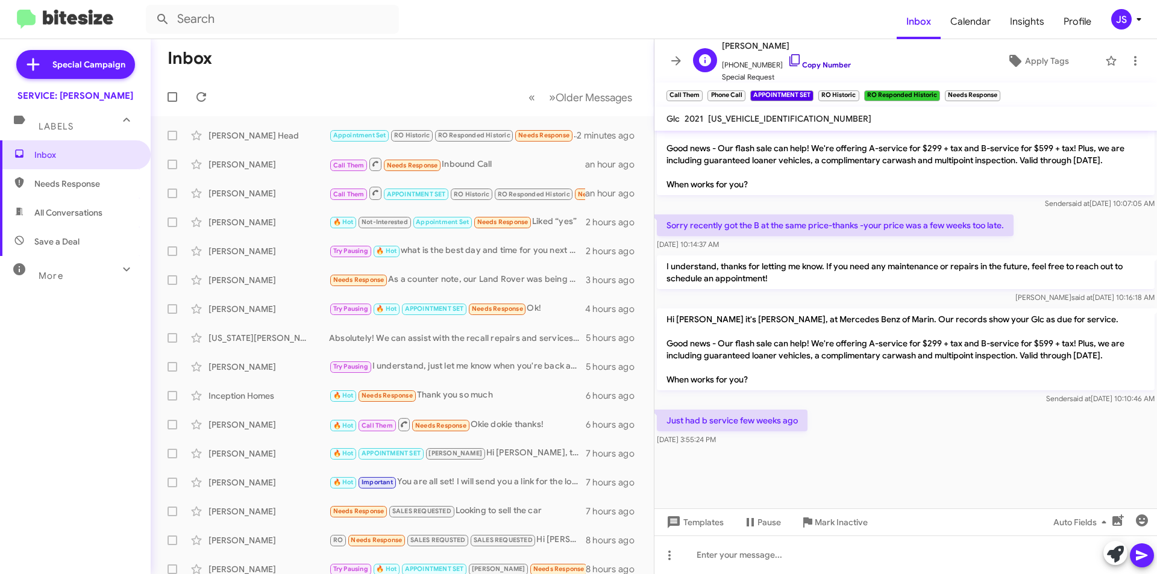
click at [788, 55] on icon at bounding box center [795, 60] width 14 height 14
